Goal: Check status: Check status

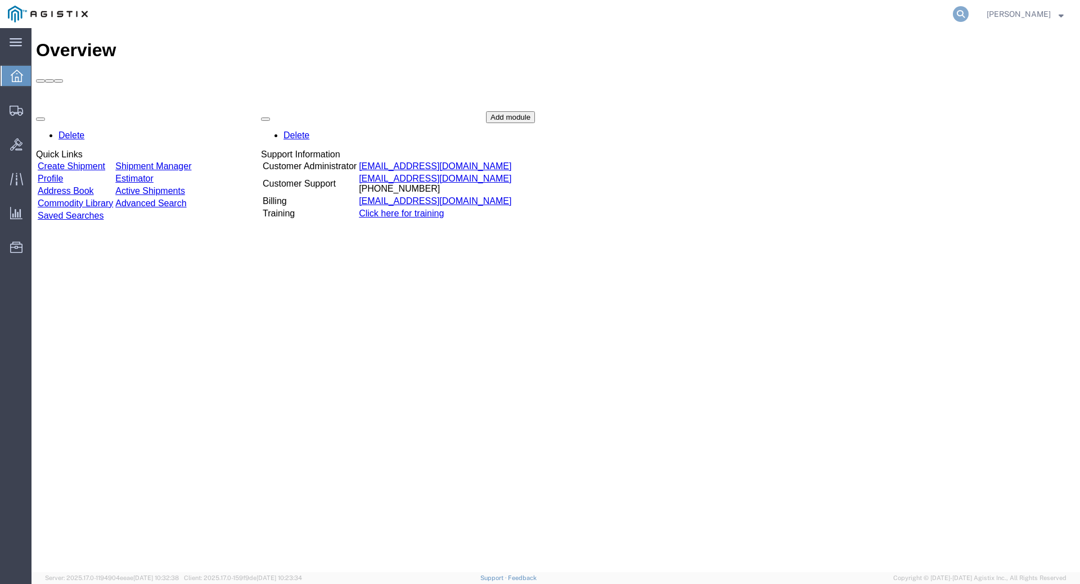
click at [969, 13] on icon at bounding box center [961, 14] width 16 height 16
click at [816, 12] on input "search" at bounding box center [782, 14] width 342 height 27
type input "392330947220"
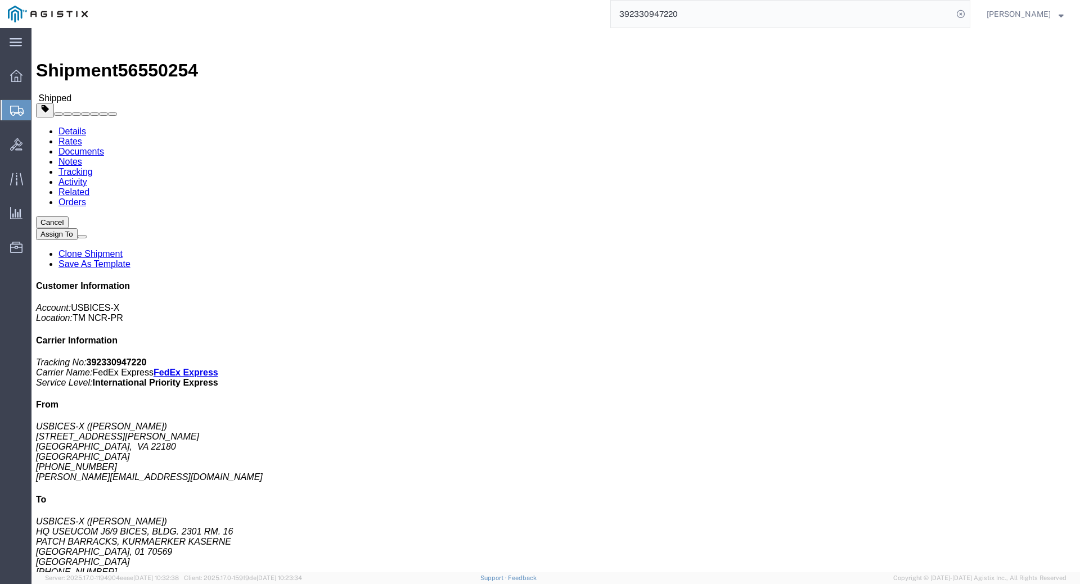
scroll to position [169, 0]
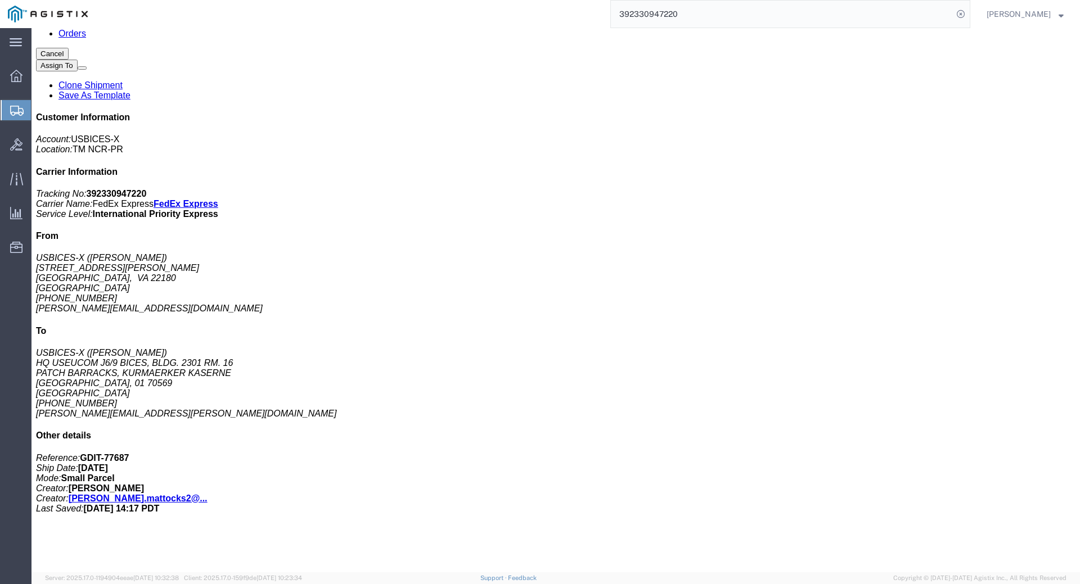
click link "Documents"
